Goal: Task Accomplishment & Management: Manage account settings

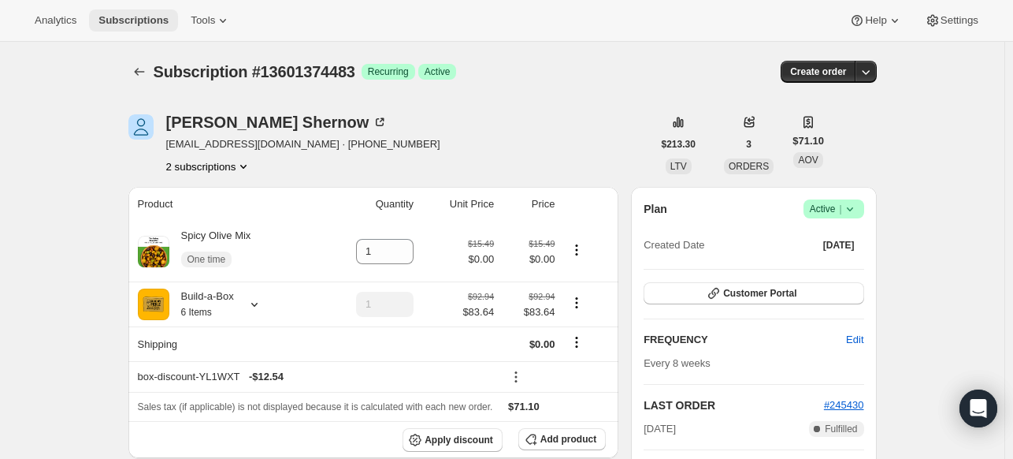
click at [169, 19] on span "Subscriptions" at bounding box center [134, 20] width 70 height 13
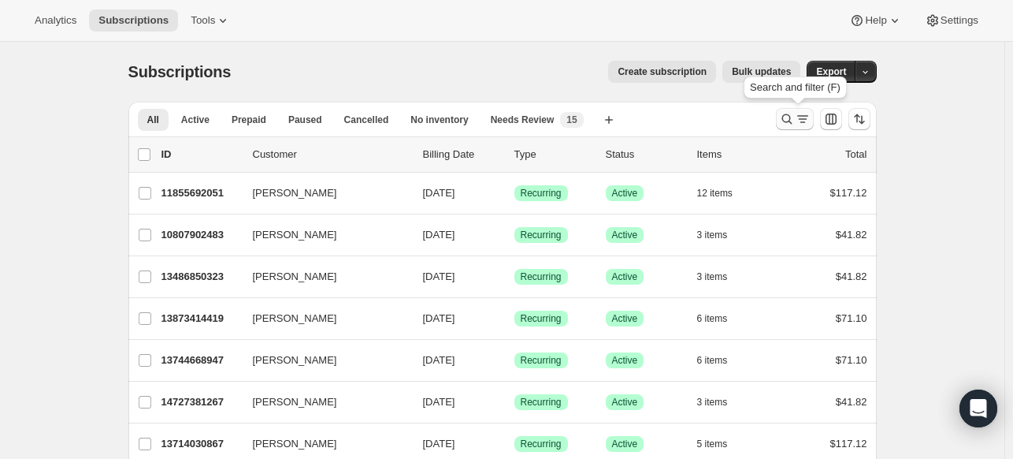
click at [790, 119] on icon "Search and filter results" at bounding box center [787, 119] width 16 height 16
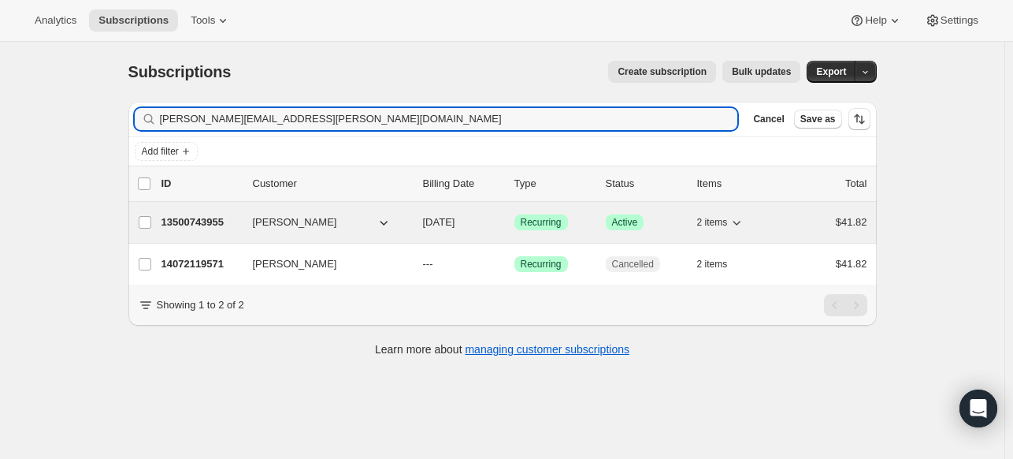
type input "[PERSON_NAME][EMAIL_ADDRESS][PERSON_NAME][DOMAIN_NAME]"
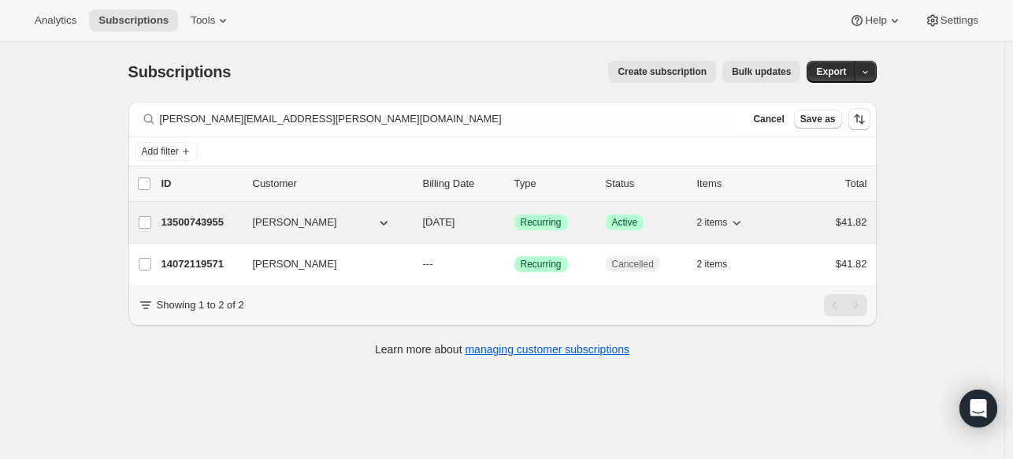
click at [223, 220] on p "13500743955" at bounding box center [201, 222] width 79 height 16
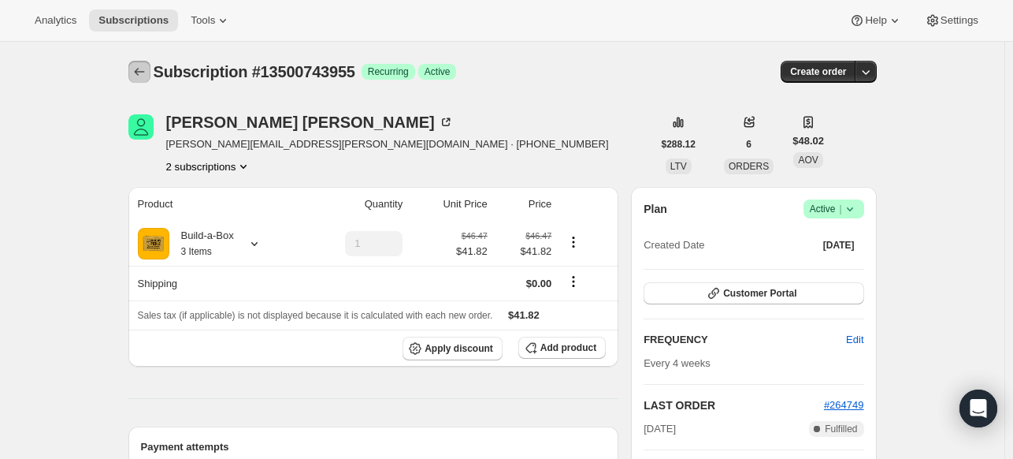
click at [143, 65] on icon "Subscriptions" at bounding box center [140, 72] width 16 height 16
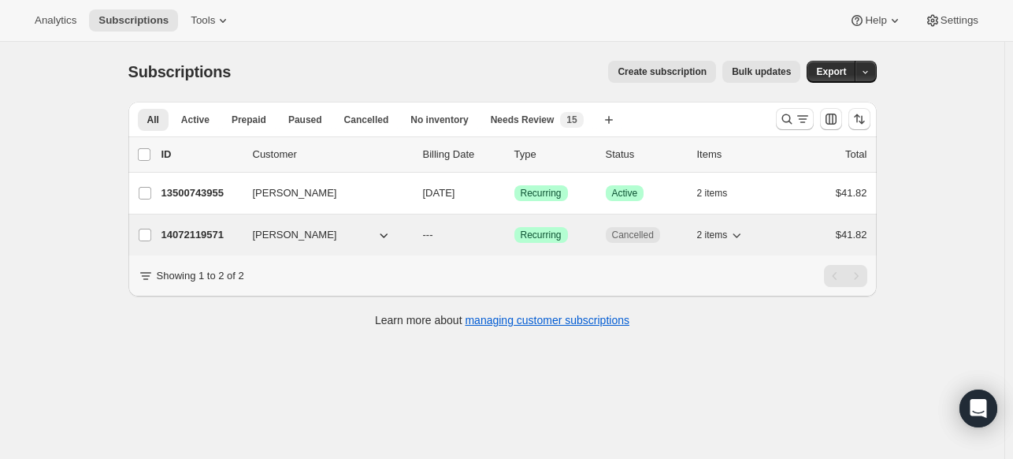
click at [220, 229] on p "14072119571" at bounding box center [201, 235] width 79 height 16
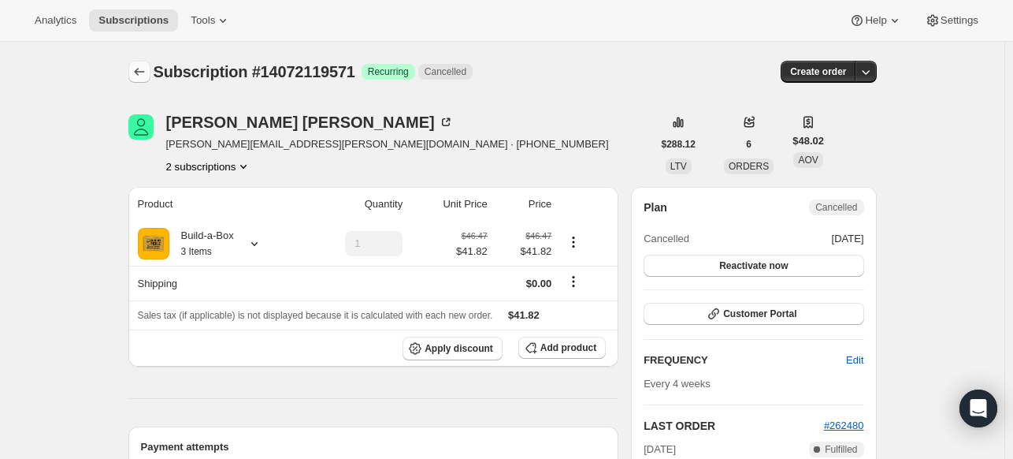
click at [144, 72] on icon "Subscriptions" at bounding box center [140, 72] width 16 height 16
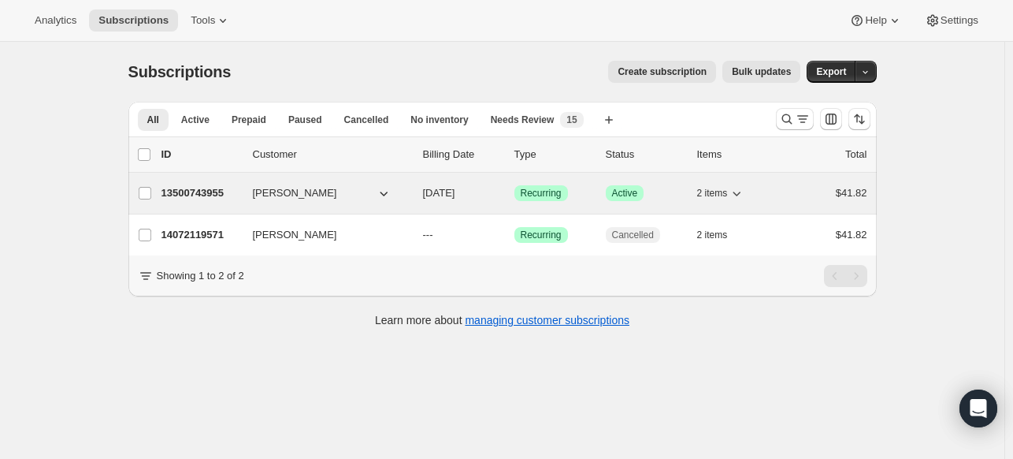
click at [210, 188] on p "13500743955" at bounding box center [201, 193] width 79 height 16
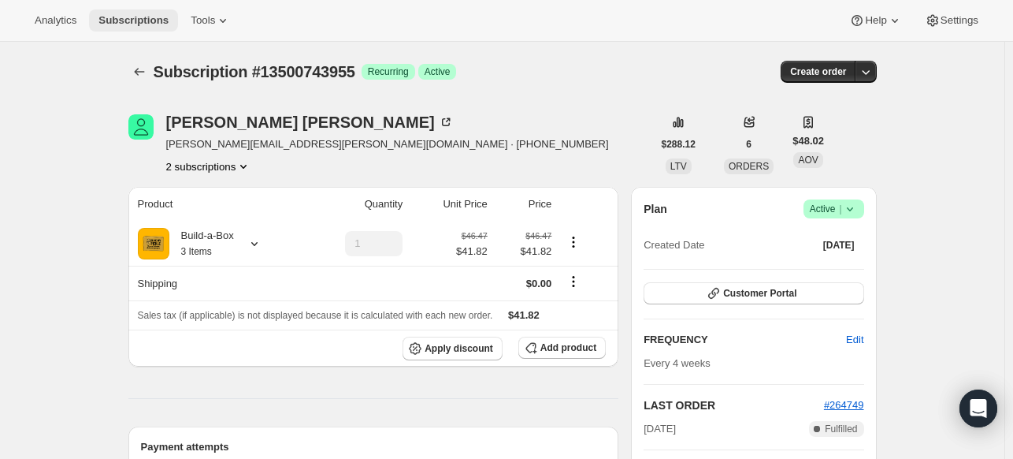
click at [161, 21] on span "Subscriptions" at bounding box center [134, 20] width 70 height 13
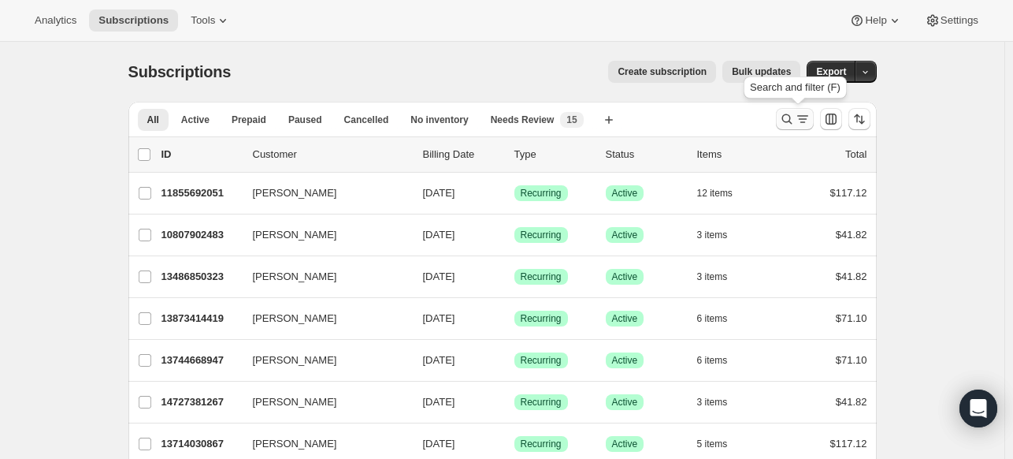
click at [783, 115] on icon "Search and filter results" at bounding box center [787, 119] width 16 height 16
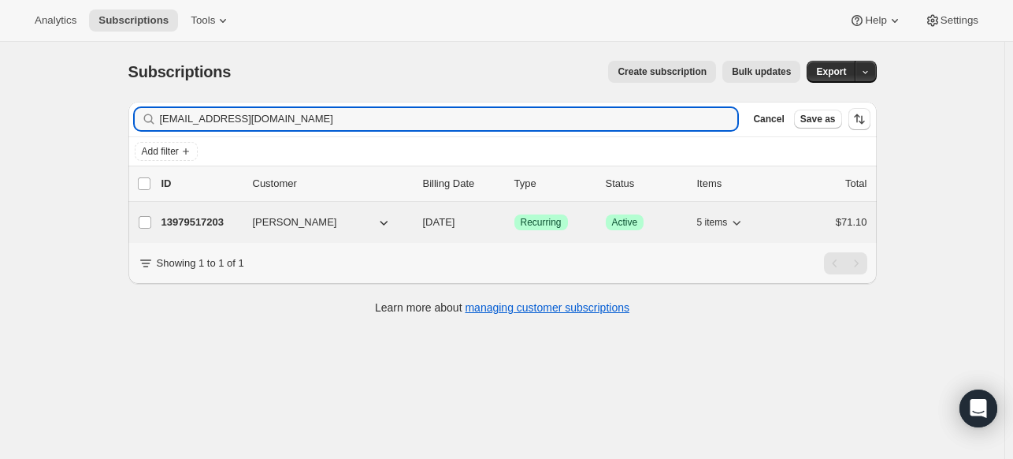
type input "[EMAIL_ADDRESS][DOMAIN_NAME]"
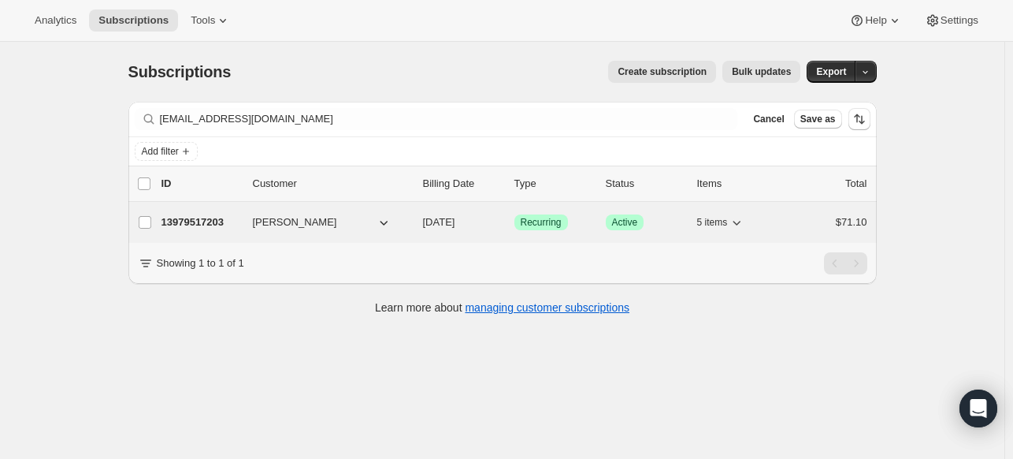
click at [211, 211] on div "13979517203 [PERSON_NAME] [DATE] Success Recurring Success Active 5 items $71.10" at bounding box center [515, 222] width 706 height 22
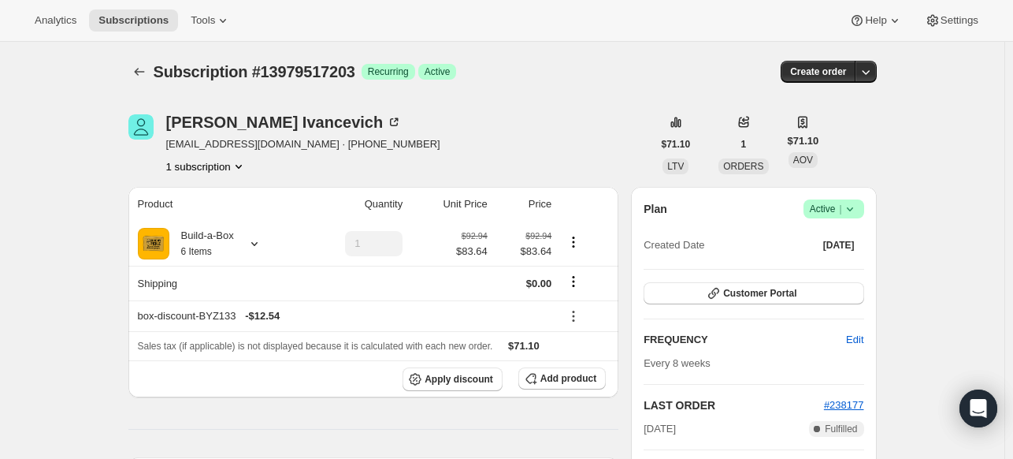
click at [855, 214] on icon at bounding box center [850, 209] width 16 height 16
click at [812, 260] on span "Cancel subscription" at bounding box center [831, 266] width 89 height 12
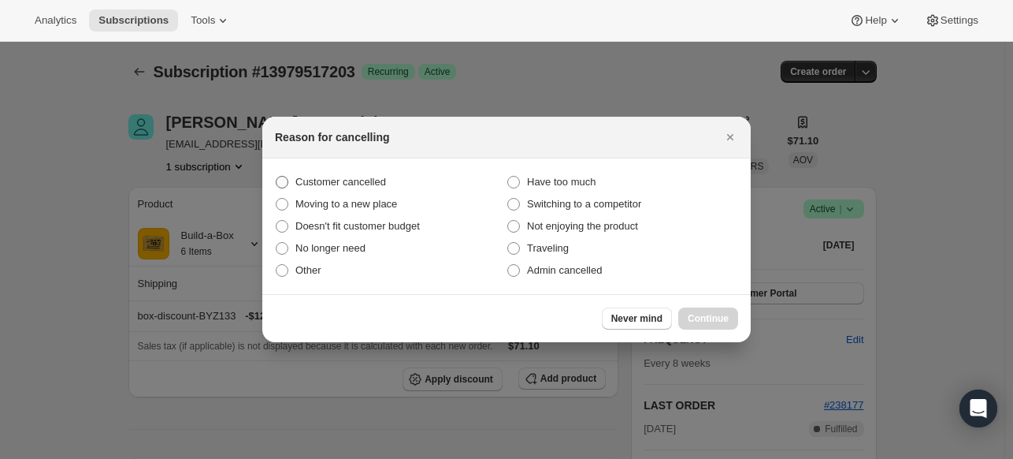
click at [292, 173] on label "Customer cancelled" at bounding box center [391, 182] width 232 height 22
click at [277, 176] on input "Customer cancelled" at bounding box center [276, 176] width 1 height 1
radio input "true"
click at [686, 310] on button "Continue" at bounding box center [709, 318] width 60 height 22
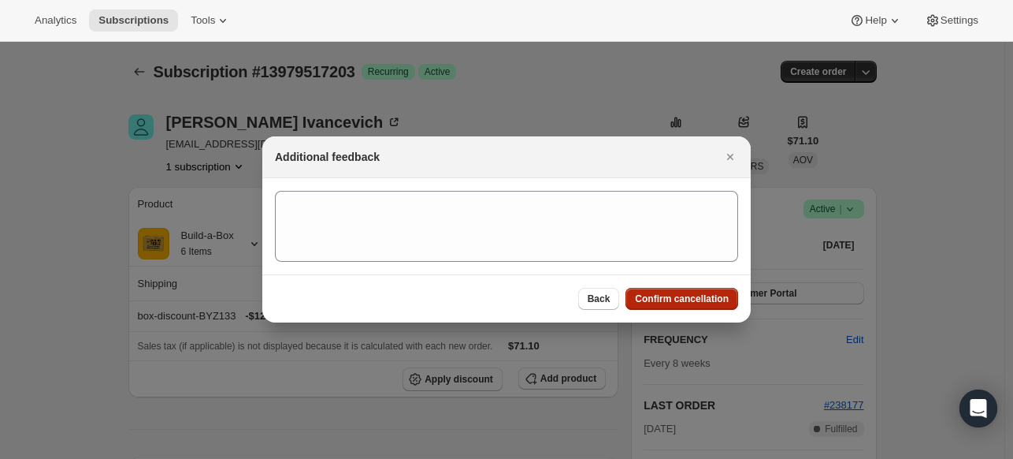
click at [679, 303] on span "Confirm cancellation" at bounding box center [682, 298] width 94 height 13
